Goal: Information Seeking & Learning: Compare options

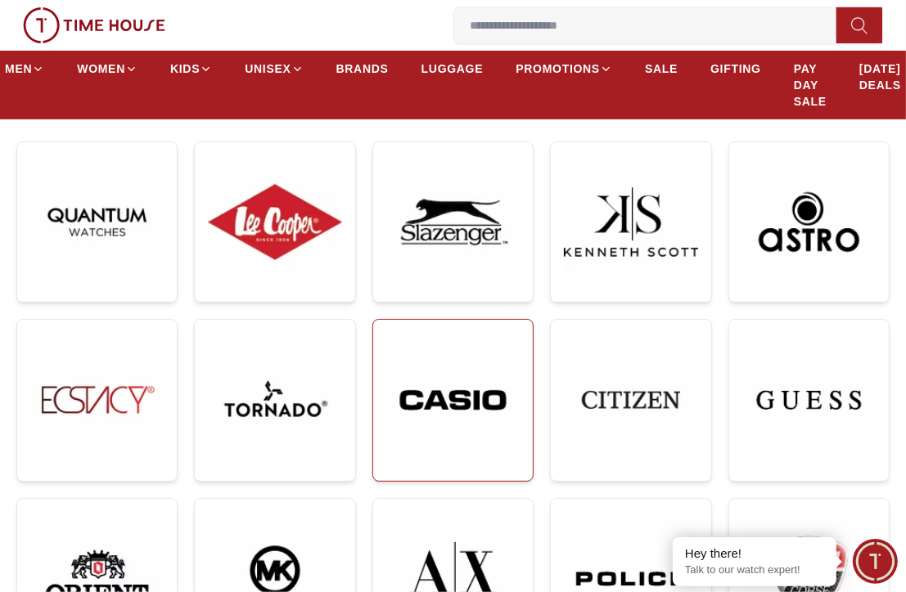
scroll to position [164, 0]
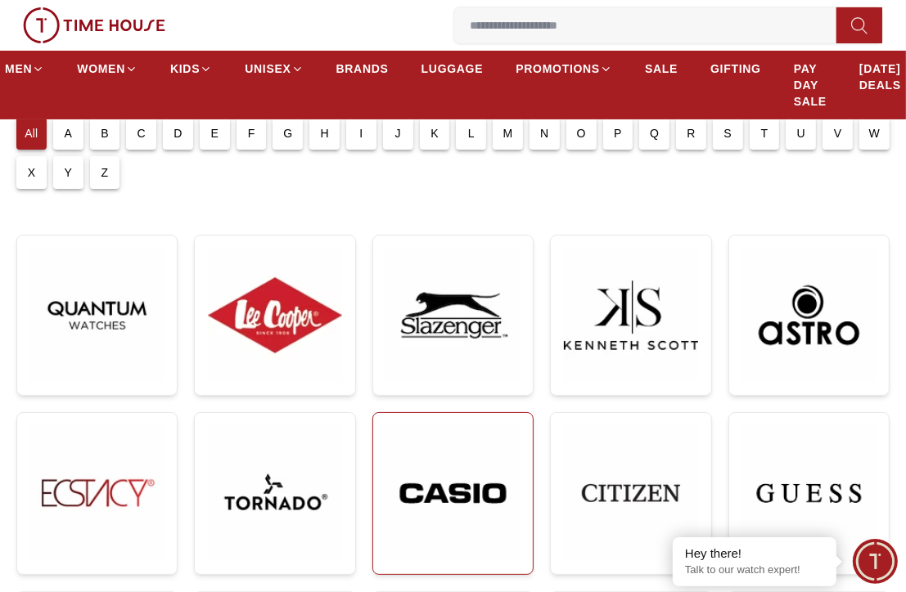
click at [463, 482] on img at bounding box center [452, 493] width 133 height 134
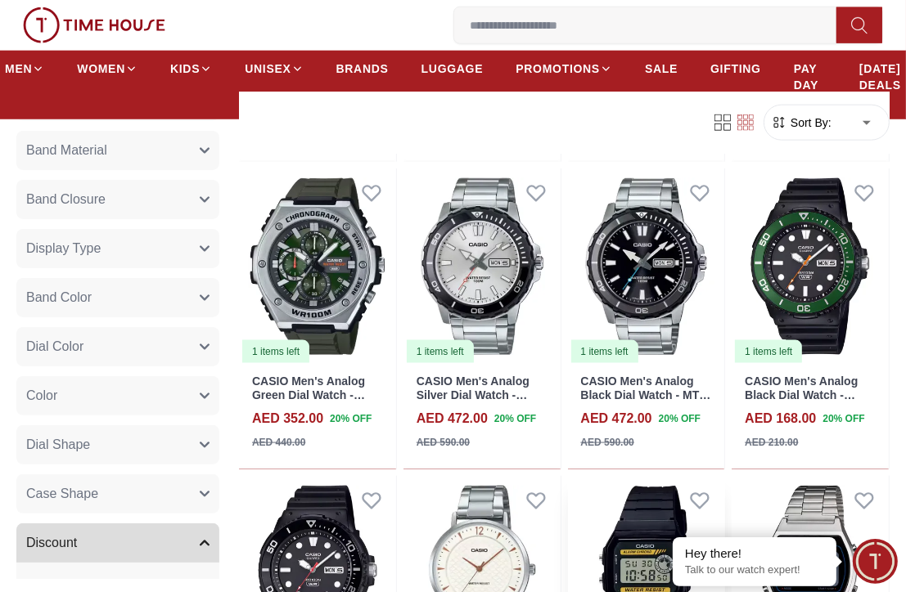
scroll to position [1718, 0]
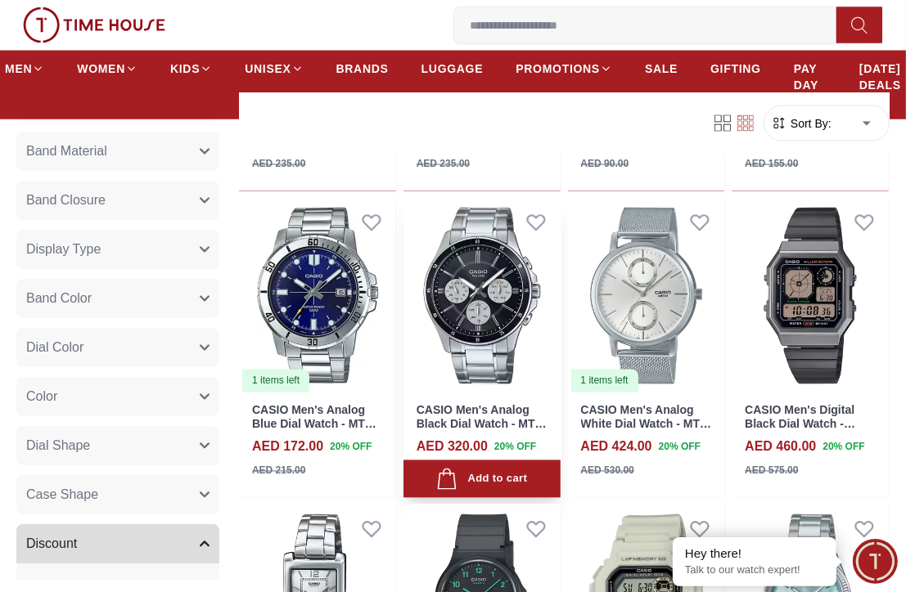
scroll to position [2127, 0]
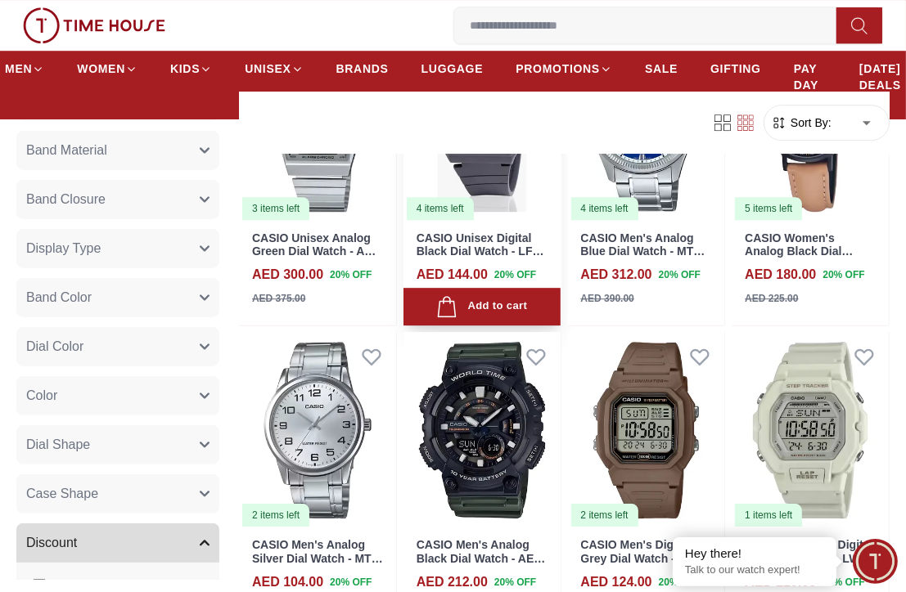
scroll to position [3518, 0]
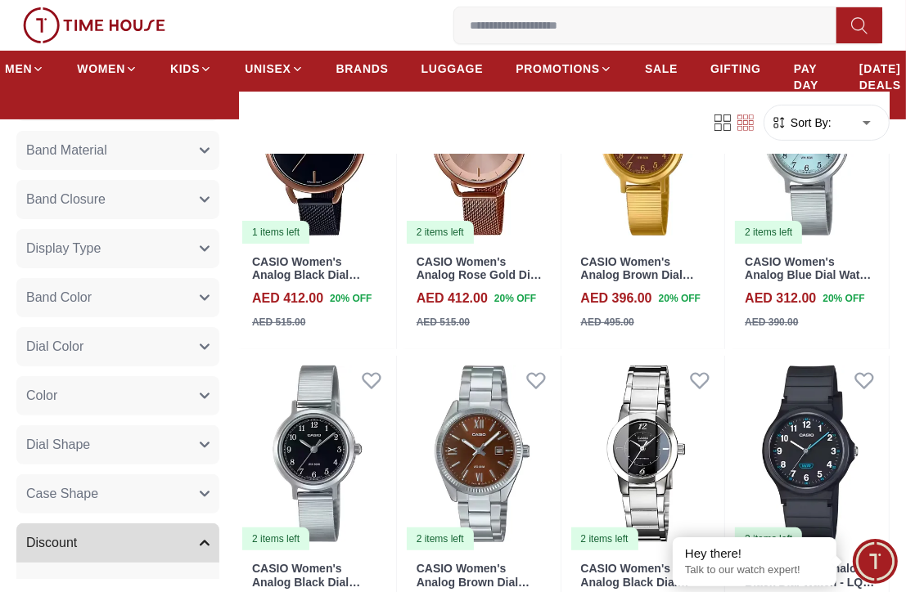
scroll to position [9420, 0]
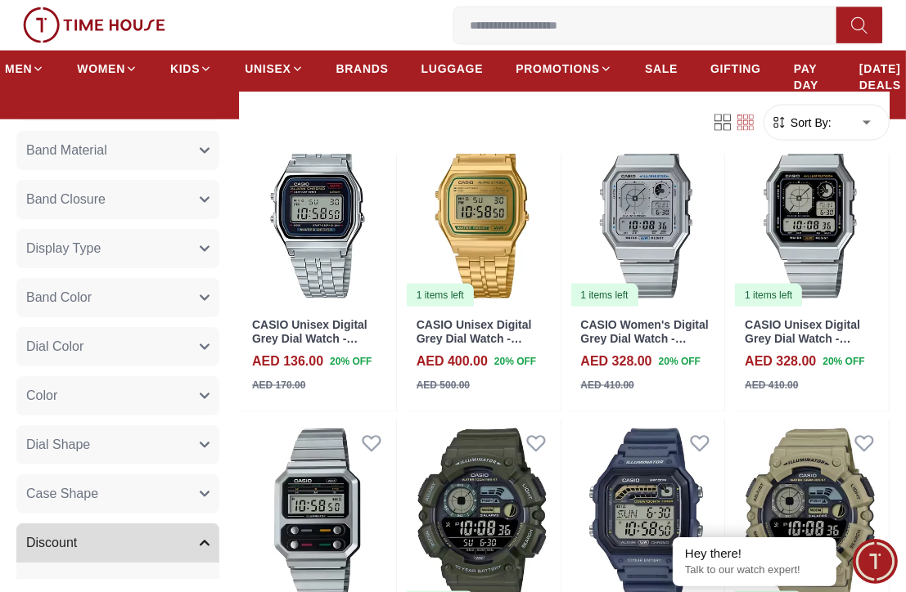
scroll to position [10884, 0]
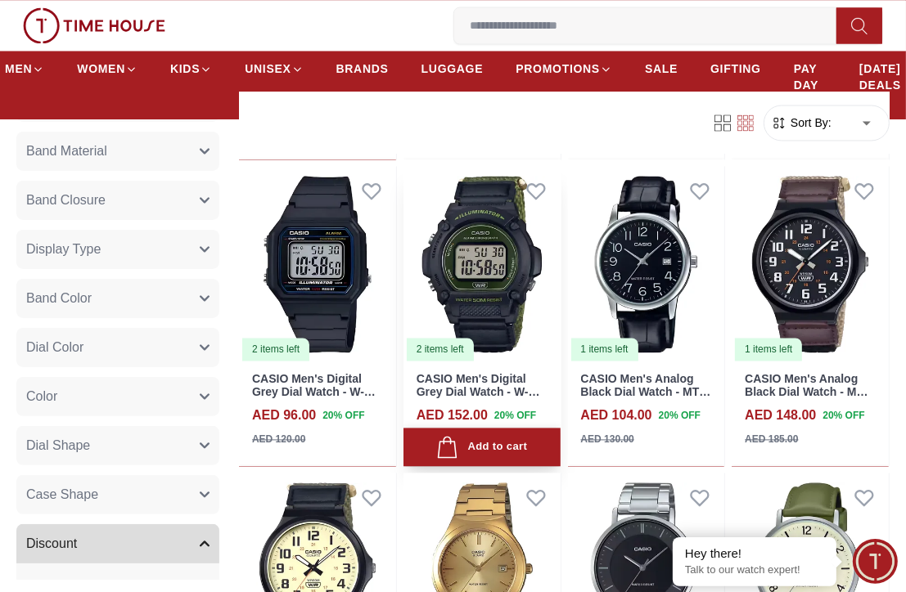
scroll to position [11292, 0]
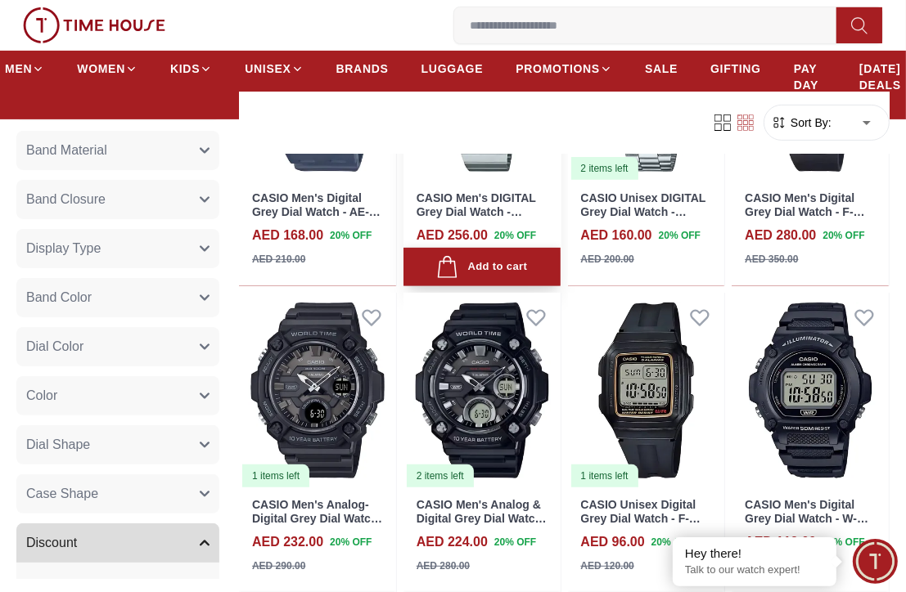
scroll to position [14155, 0]
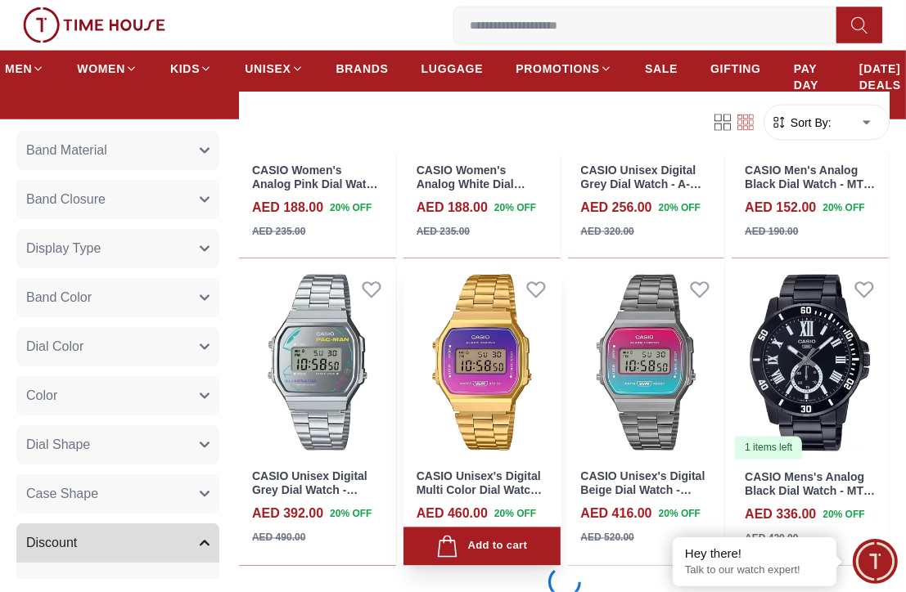
scroll to position [15710, 0]
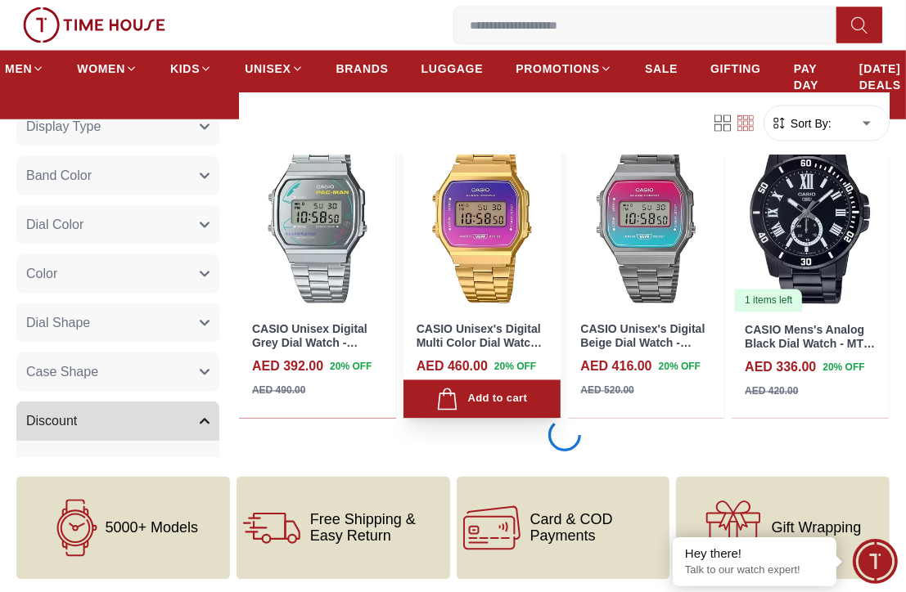
scroll to position [15932, 0]
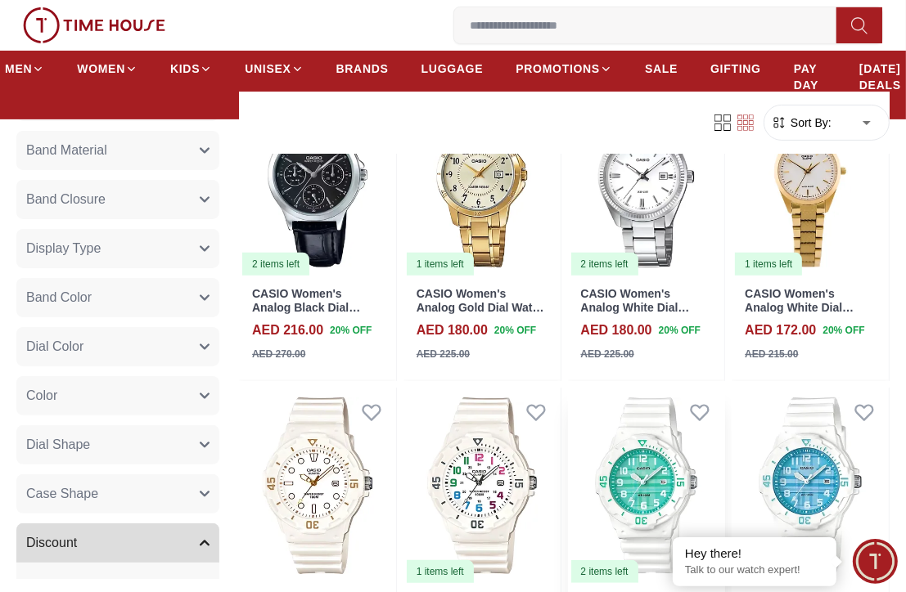
scroll to position [18738, 0]
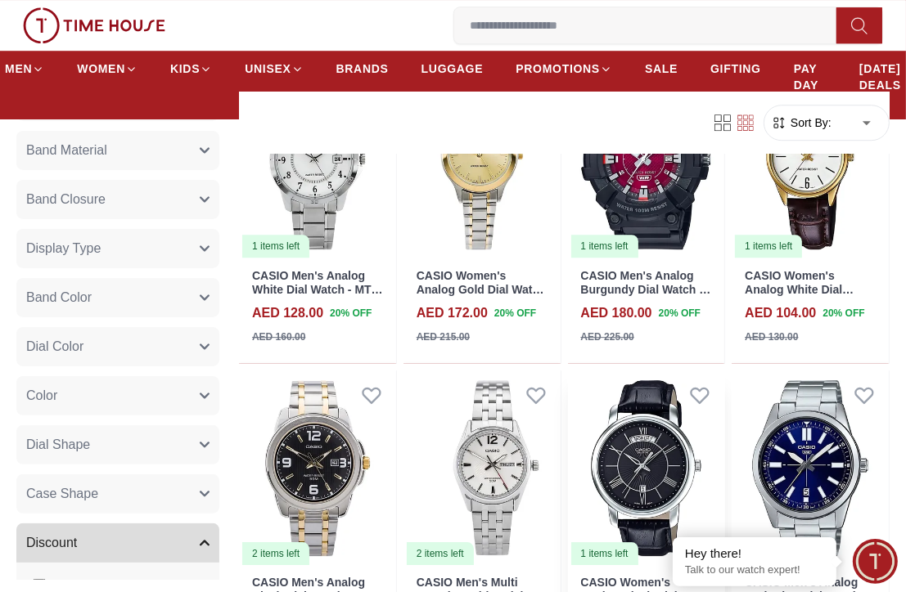
scroll to position [21651, 0]
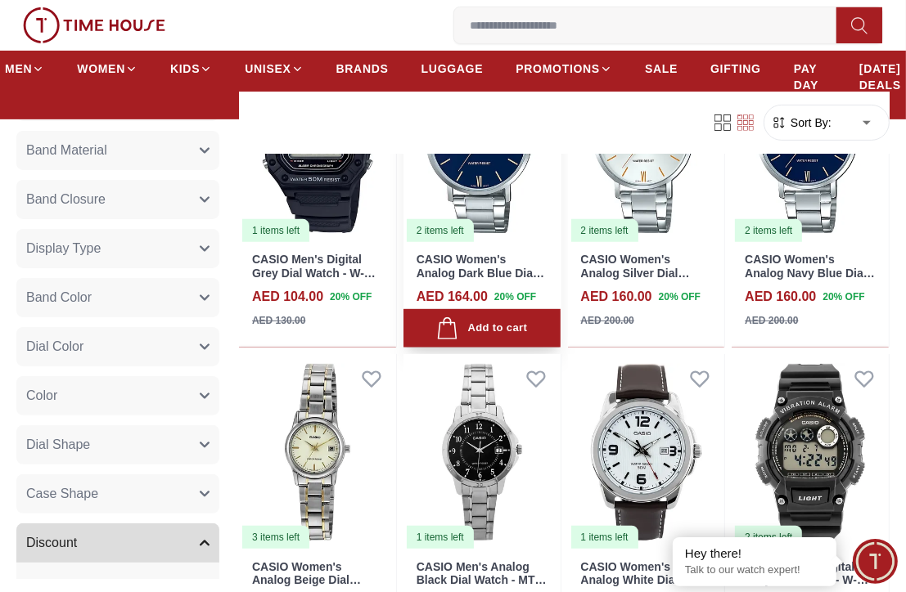
scroll to position [23320, 0]
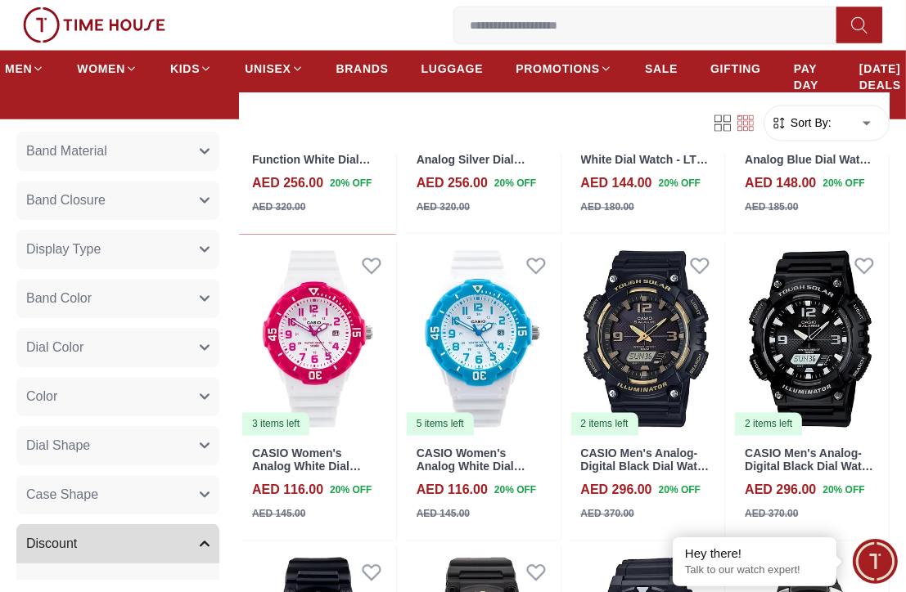
scroll to position [24629, 0]
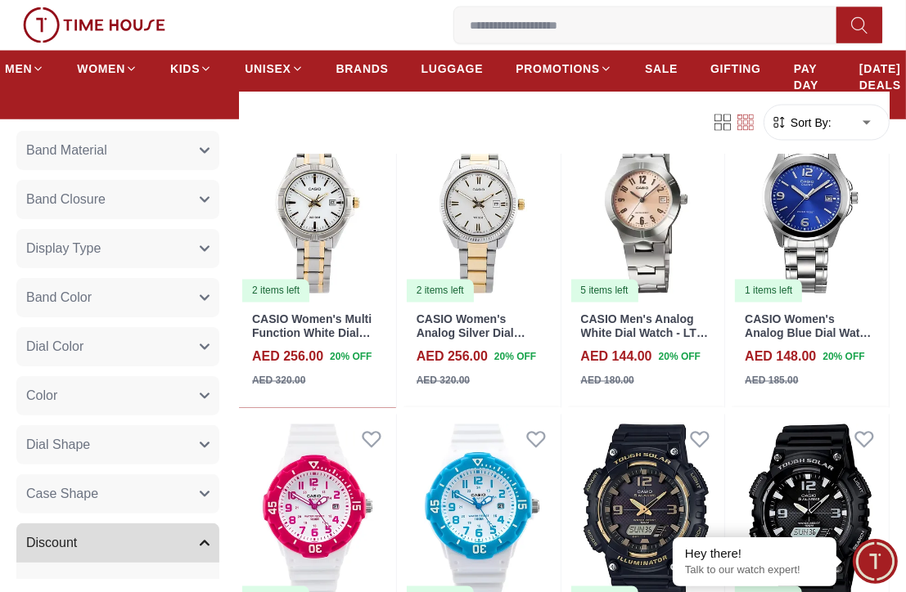
click at [200, 150] on icon "button" at bounding box center [205, 151] width 10 height 10
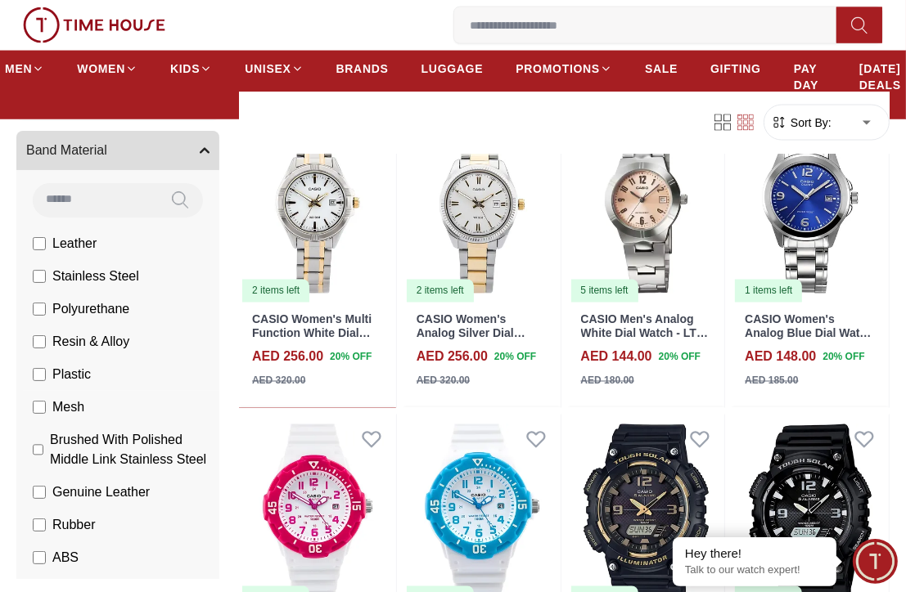
scroll to position [327, 0]
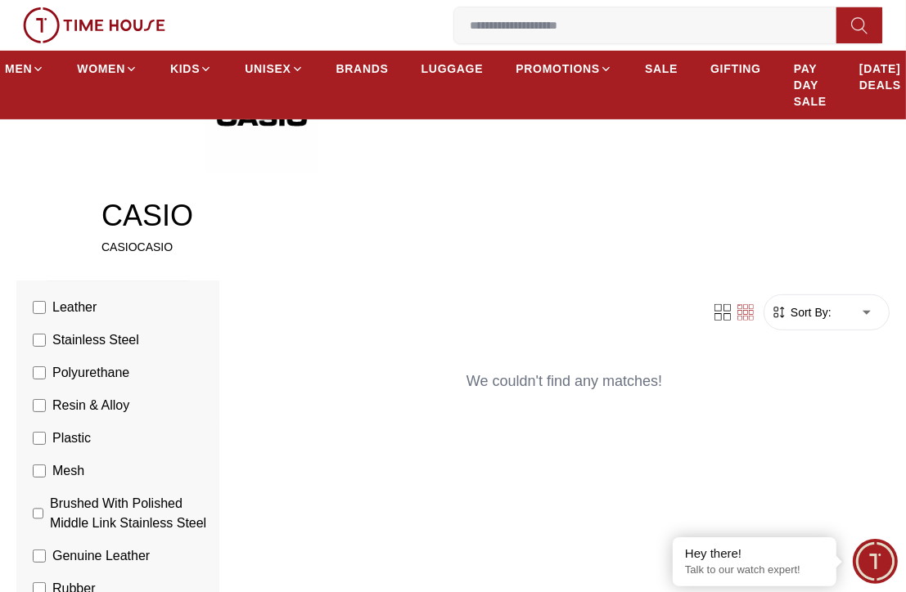
scroll to position [409, 0]
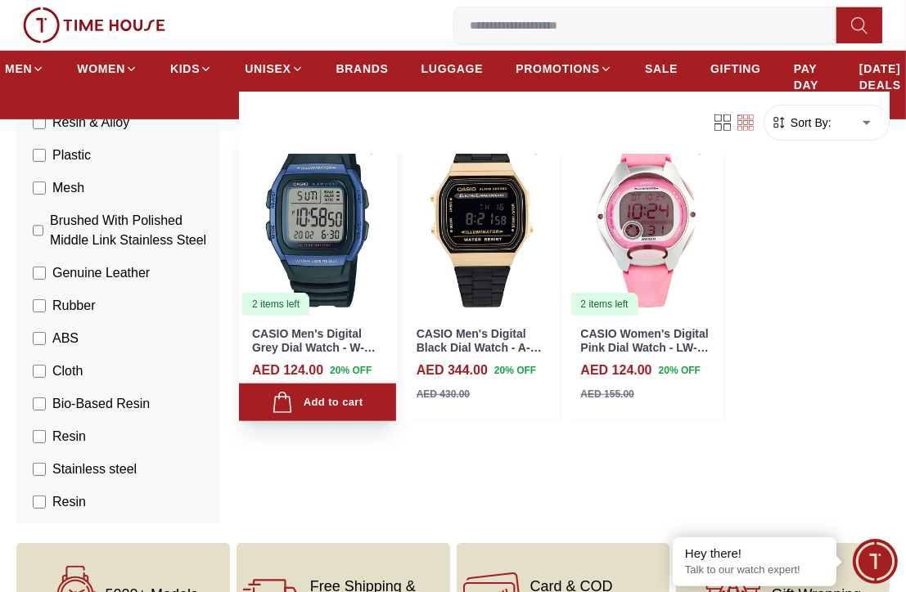
scroll to position [573, 0]
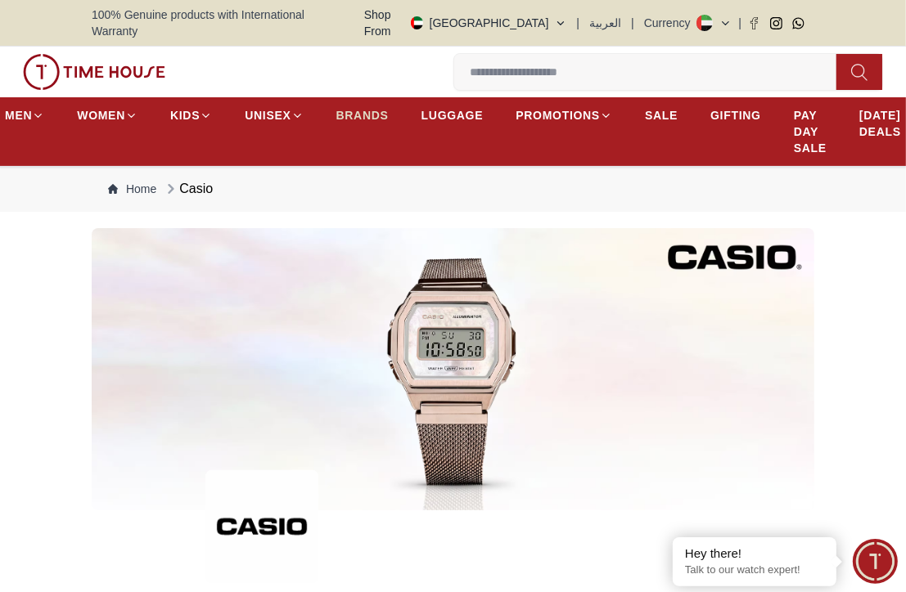
click at [363, 107] on span "BRANDS" at bounding box center [362, 115] width 52 height 16
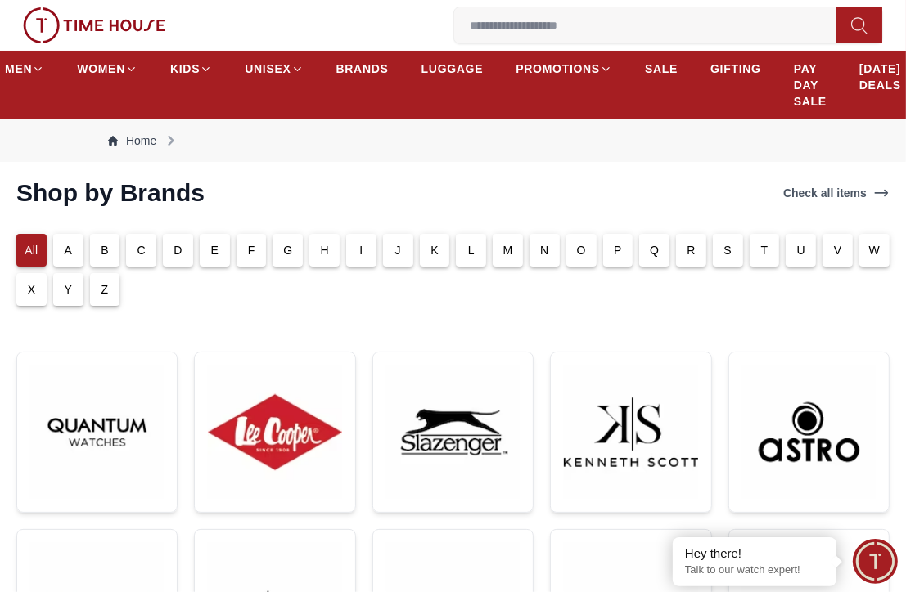
scroll to position [82, 0]
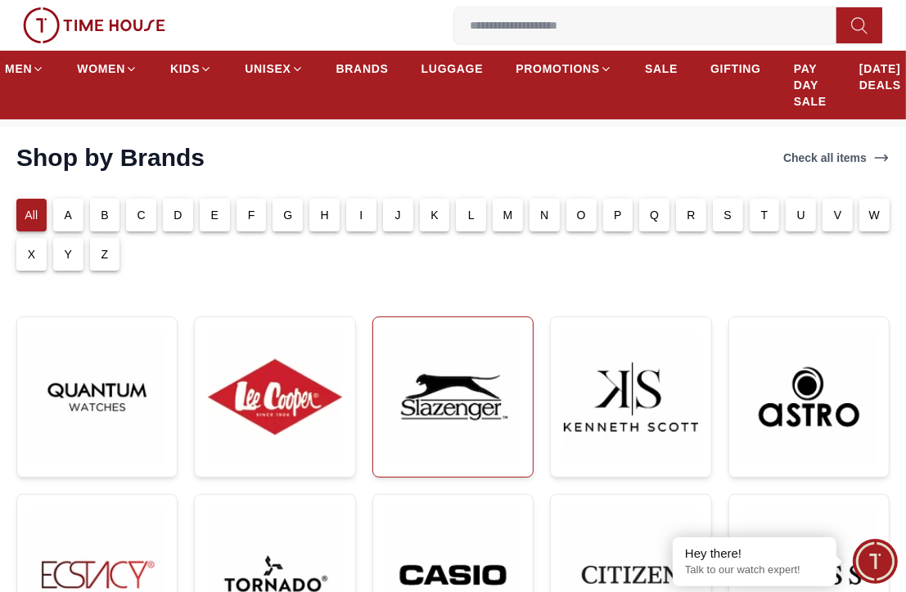
click at [452, 367] on img at bounding box center [452, 397] width 133 height 133
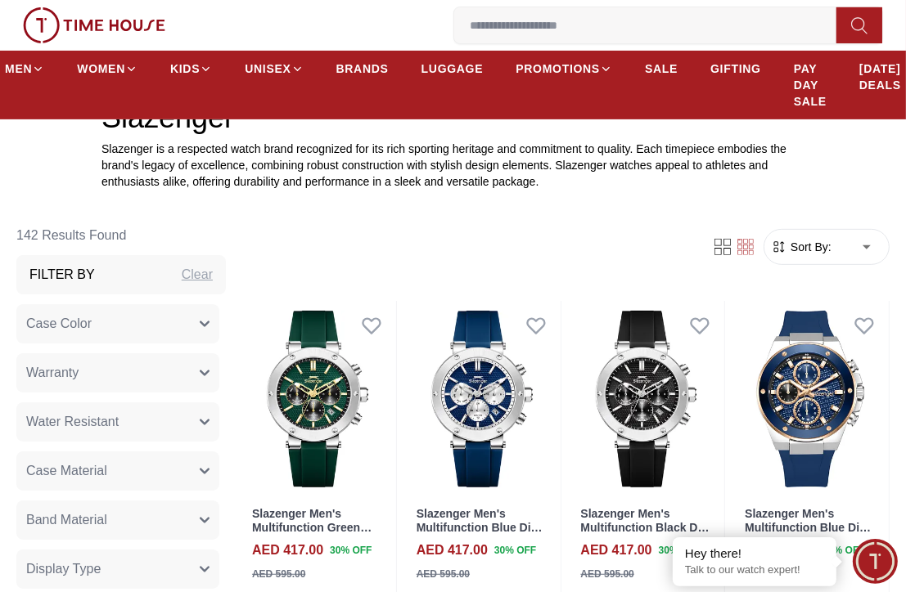
scroll to position [491, 0]
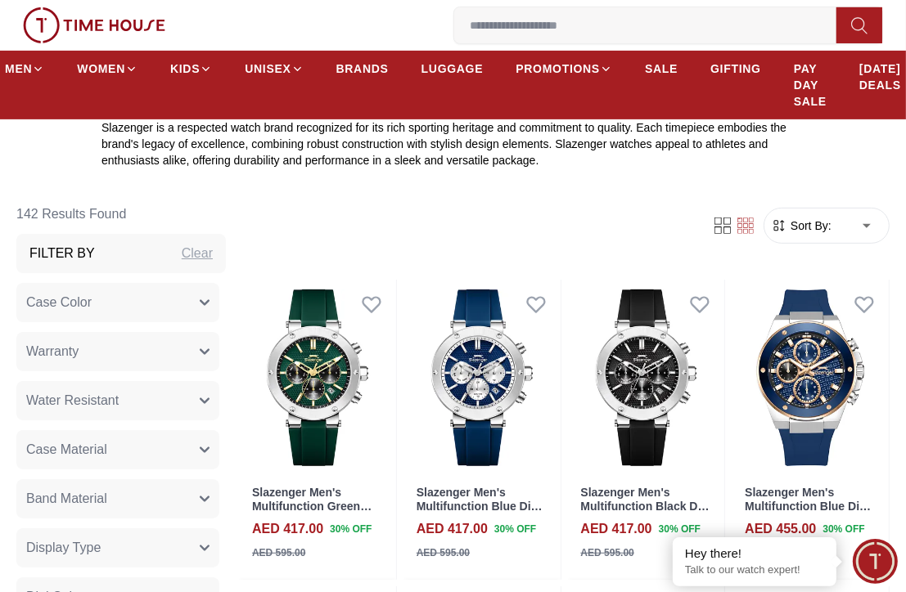
click at [200, 298] on icon "button" at bounding box center [205, 303] width 10 height 10
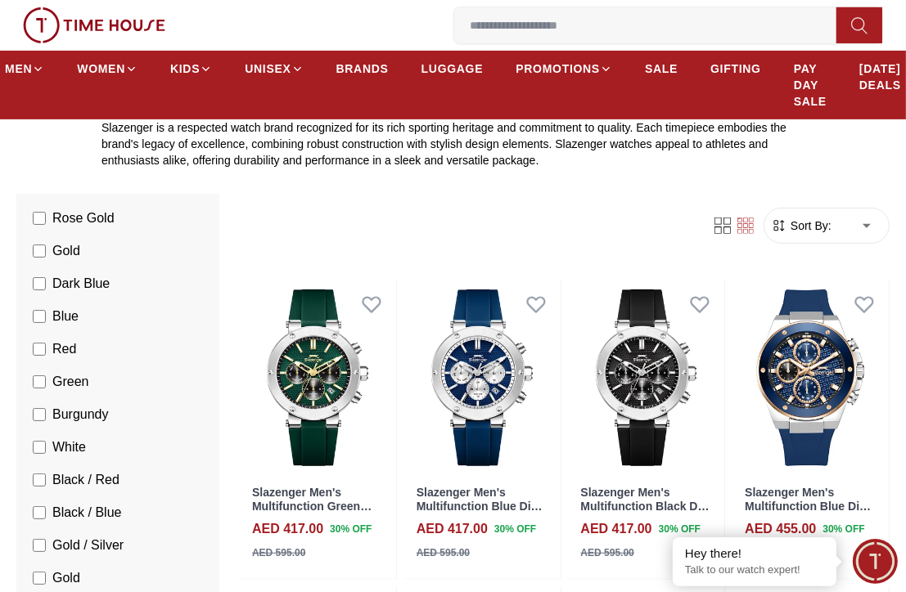
scroll to position [327, 0]
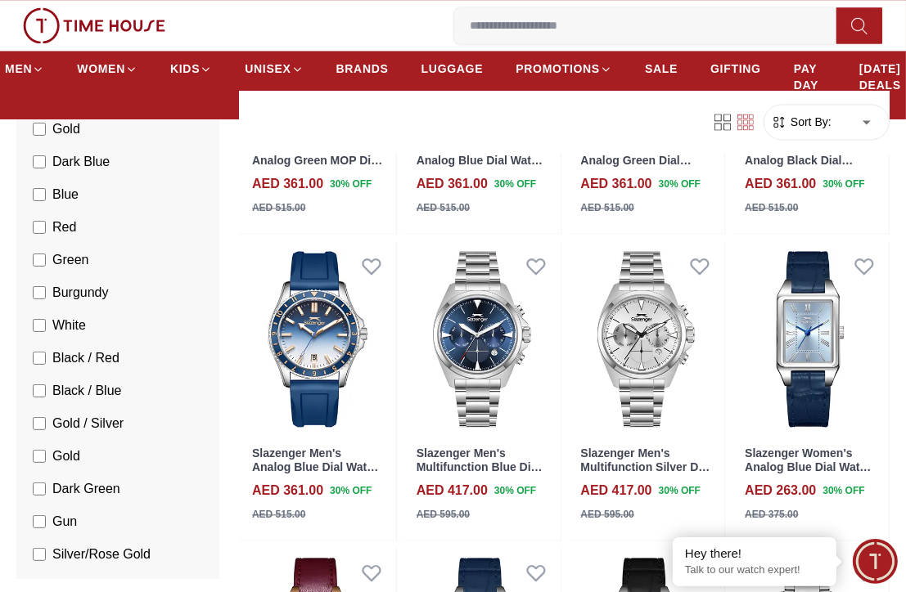
scroll to position [2700, 0]
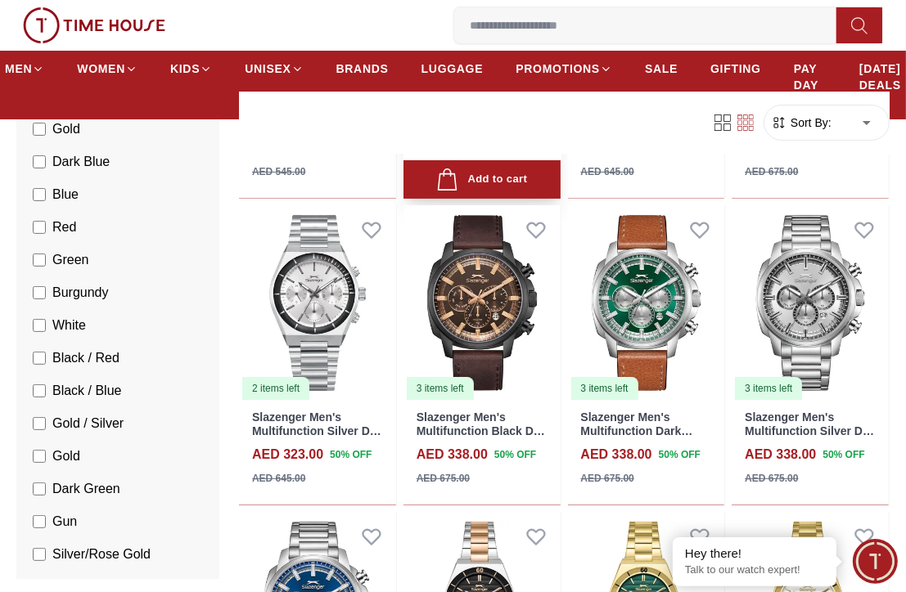
scroll to position [4582, 0]
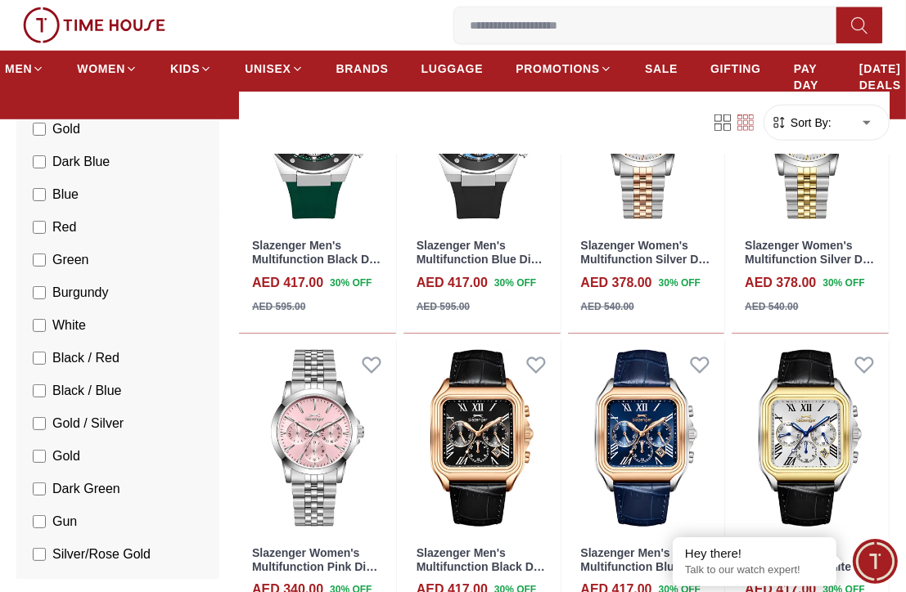
scroll to position [900, 0]
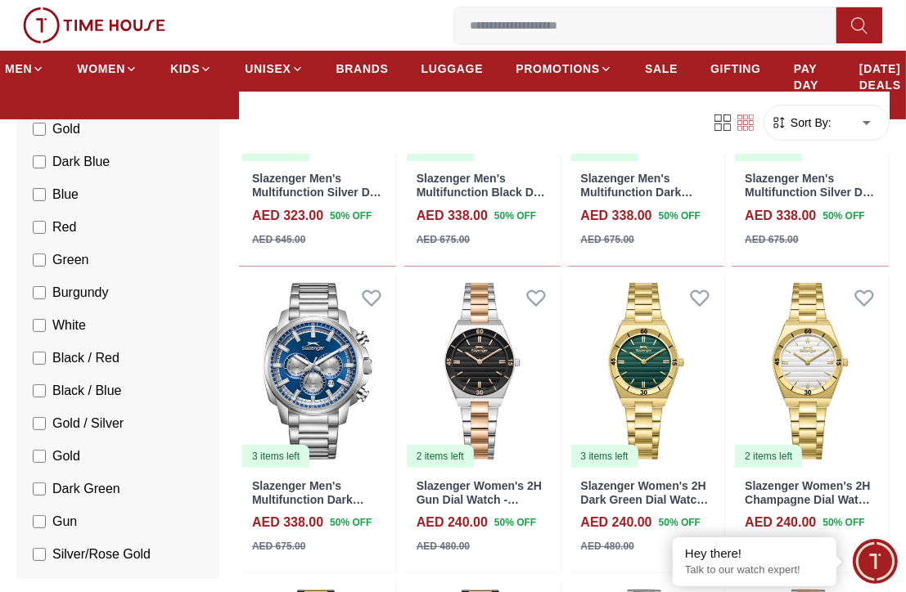
scroll to position [3485, 0]
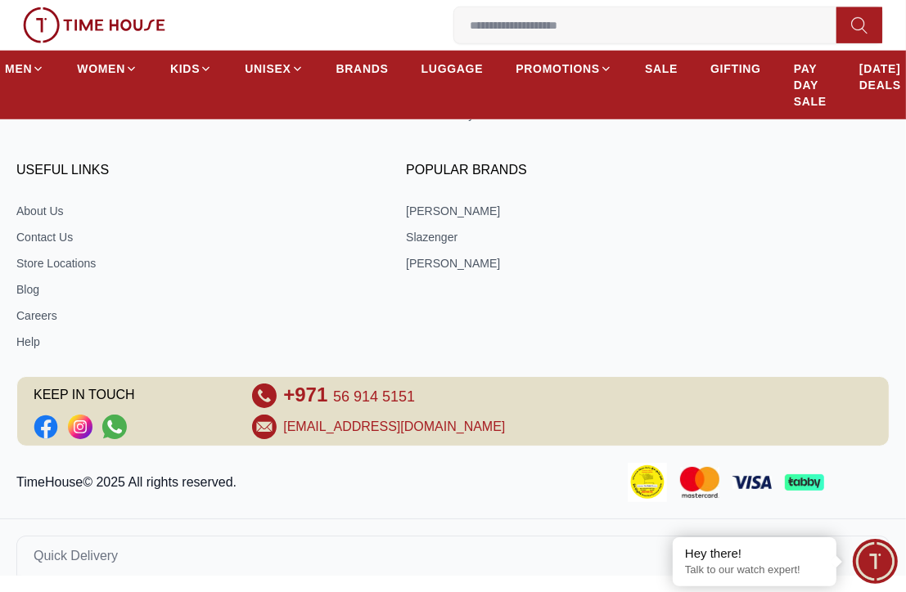
scroll to position [491, 0]
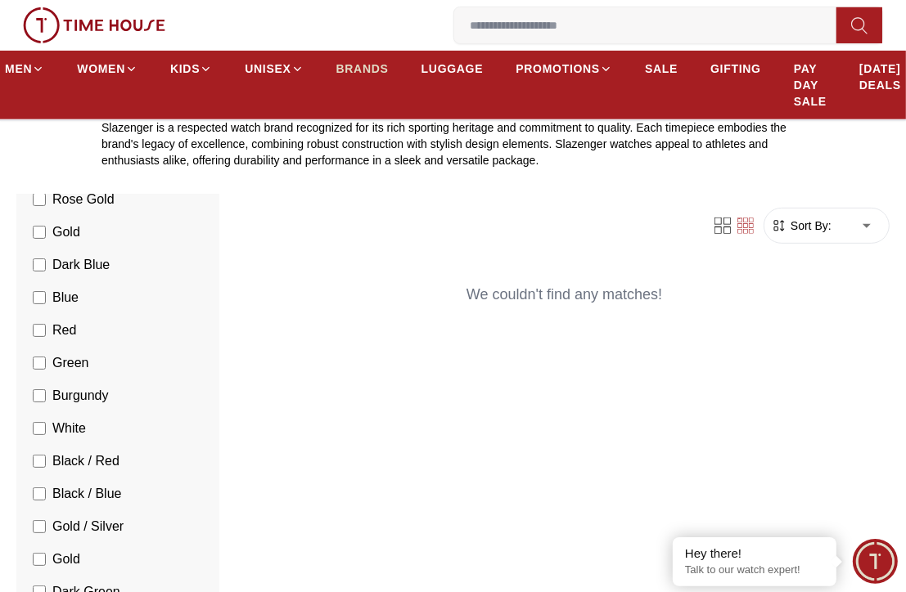
click at [380, 74] on span "BRANDS" at bounding box center [362, 69] width 52 height 16
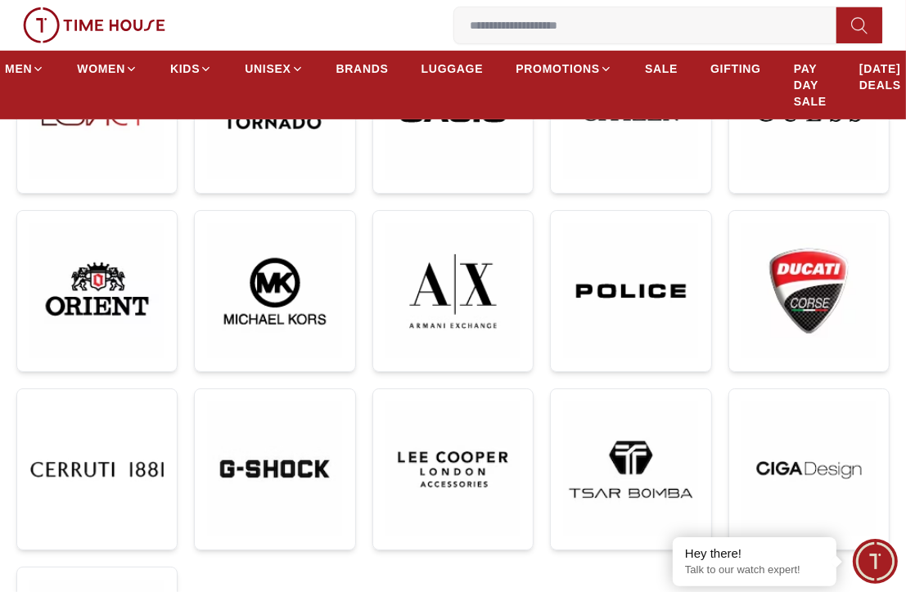
scroll to position [573, 0]
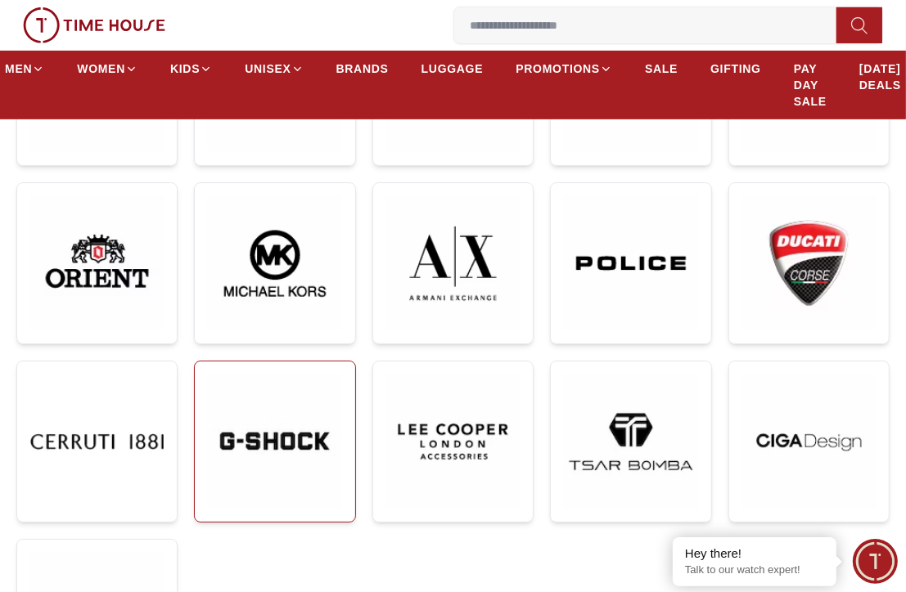
click at [317, 437] on img at bounding box center [274, 441] width 133 height 133
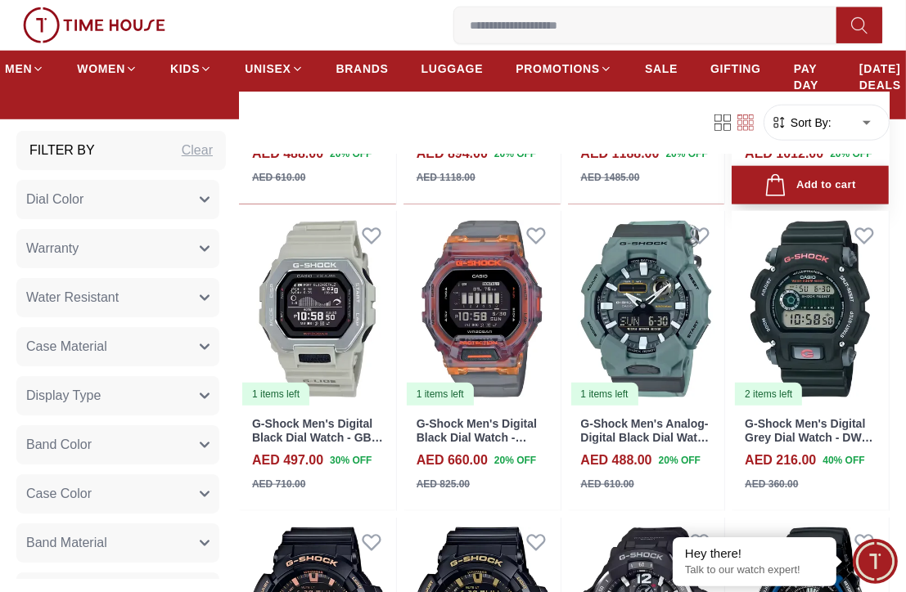
scroll to position [1227, 0]
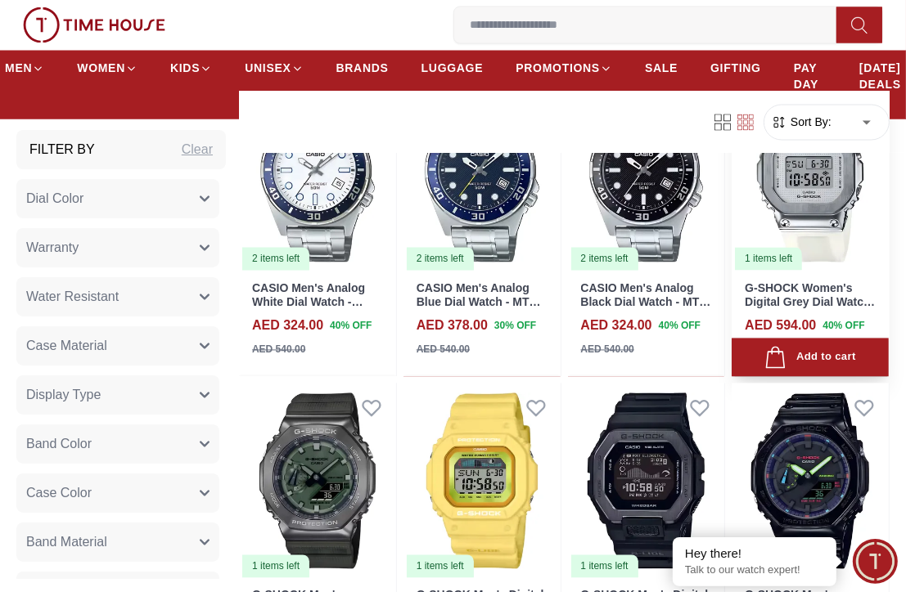
scroll to position [2291, 0]
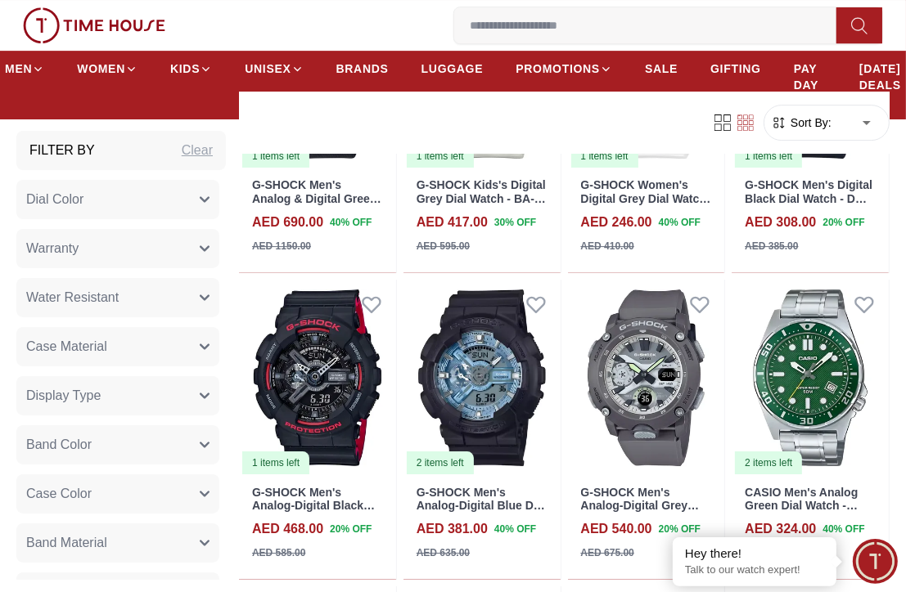
scroll to position [4091, 0]
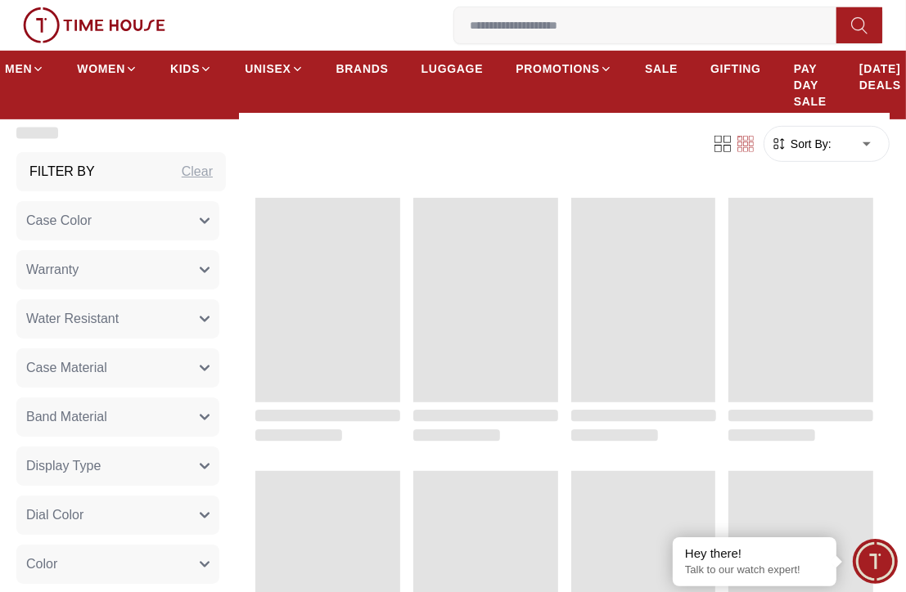
scroll to position [491, 0]
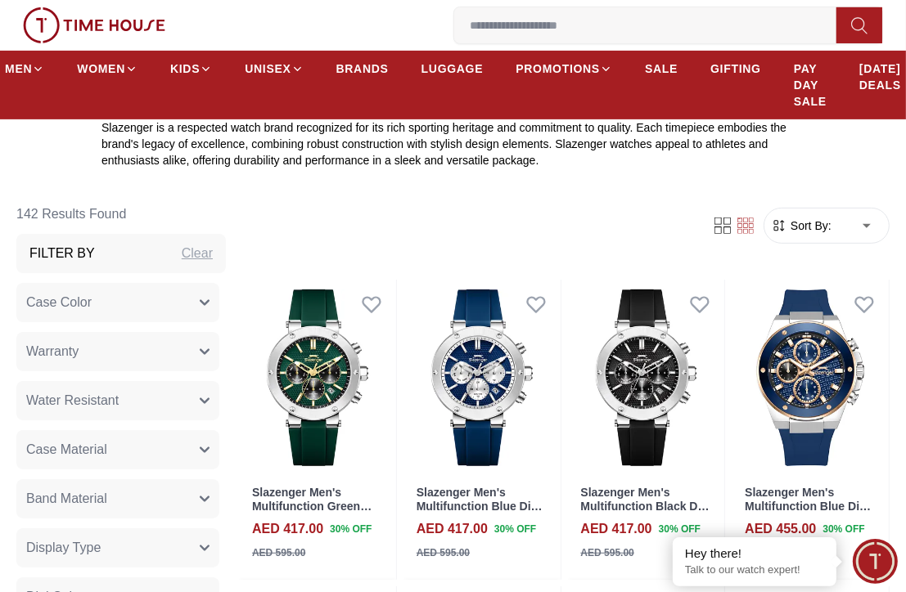
scroll to position [82, 0]
